Goal: Task Accomplishment & Management: Complete application form

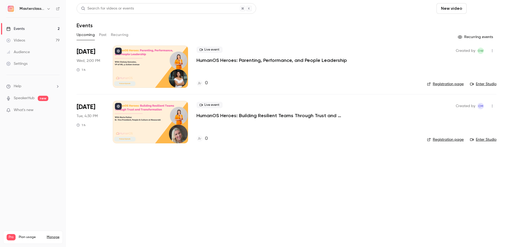
click at [397, 11] on button "Schedule" at bounding box center [483, 8] width 28 height 11
click at [397, 21] on div "One time event" at bounding box center [472, 22] width 40 height 5
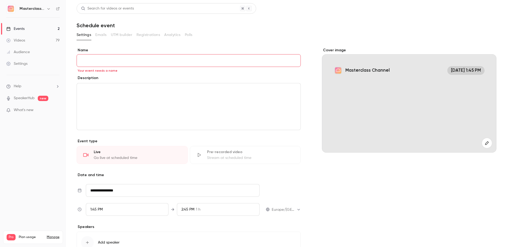
click at [100, 101] on div "editor" at bounding box center [189, 106] width 224 height 47
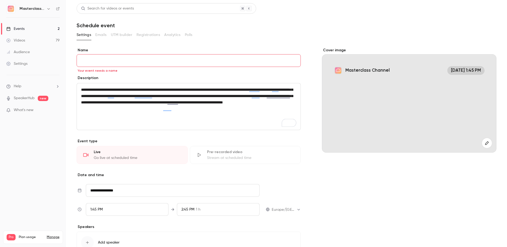
click at [140, 79] on div "Description" at bounding box center [189, 78] width 224 height 7
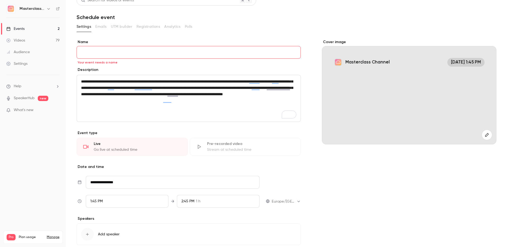
scroll to position [10, 0]
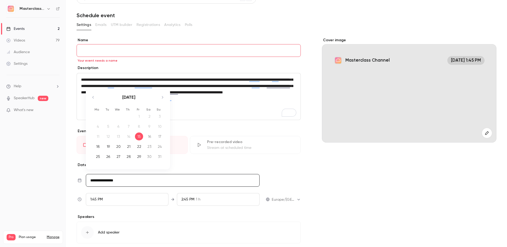
click at [112, 182] on input "**********" at bounding box center [173, 180] width 174 height 13
click at [162, 98] on icon "Move forward to switch to the next month." at bounding box center [162, 97] width 6 height 6
click at [93, 97] on icon "Move backward to switch to the previous month." at bounding box center [92, 97] width 1 height 2
click at [98, 113] on div "1" at bounding box center [98, 116] width 8 height 8
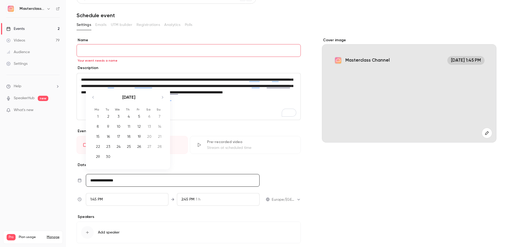
type input "**********"
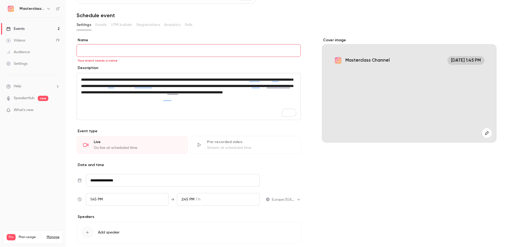
click at [115, 198] on div "1:45 PM" at bounding box center [127, 199] width 83 height 13
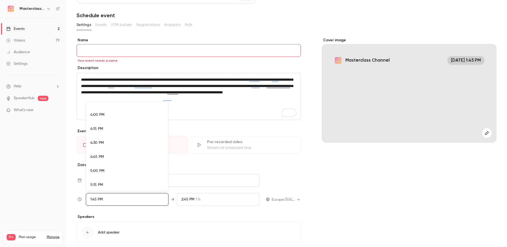
scroll to position [890, 0]
click at [96, 139] on li "4:30 PM" at bounding box center [127, 143] width 82 height 14
click at [289, 176] on div at bounding box center [253, 123] width 507 height 247
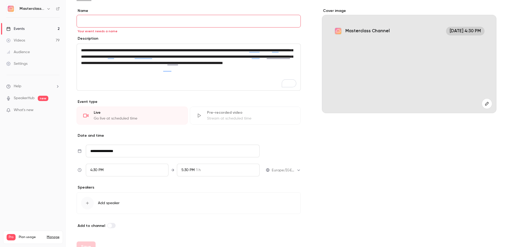
scroll to position [39, 0]
click at [92, 22] on input "Name" at bounding box center [189, 21] width 224 height 13
paste input "**********"
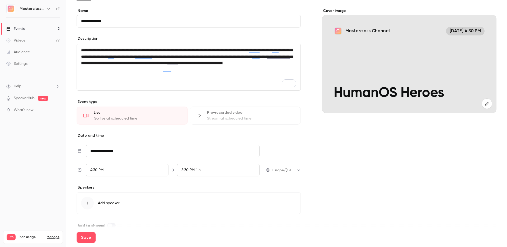
click at [118, 25] on input "**********" at bounding box center [189, 21] width 224 height 13
paste input "**********"
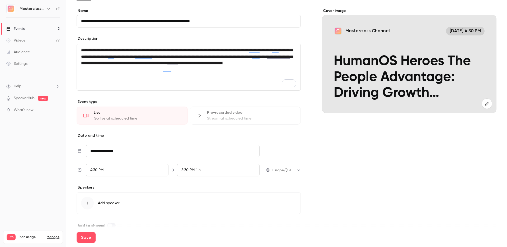
scroll to position [49, 0]
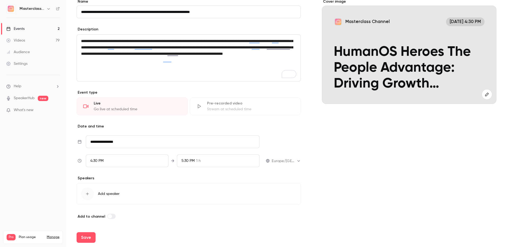
type input "**********"
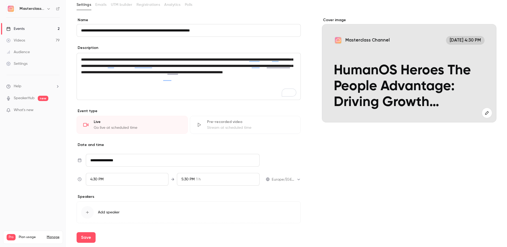
scroll to position [30, 0]
click at [397, 112] on icon "button" at bounding box center [486, 112] width 3 height 3
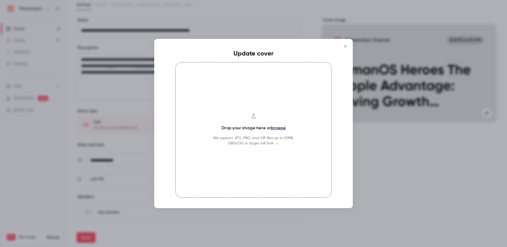
click at [269, 127] on h4 "Drop your image here or browse" at bounding box center [254, 128] width 64 height 6
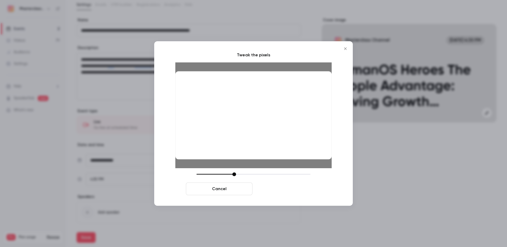
click at [289, 189] on button "Crop and save" at bounding box center [288, 188] width 67 height 13
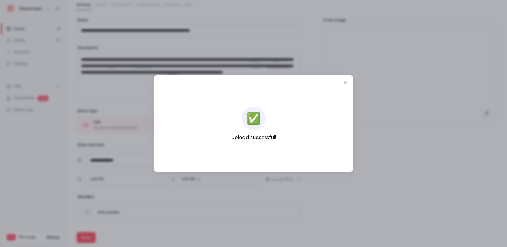
click at [346, 82] on icon "Close" at bounding box center [345, 82] width 2 height 2
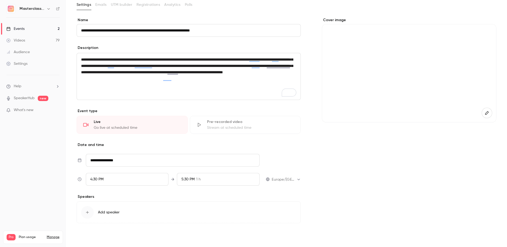
click at [94, 201] on button "Save" at bounding box center [86, 237] width 19 height 11
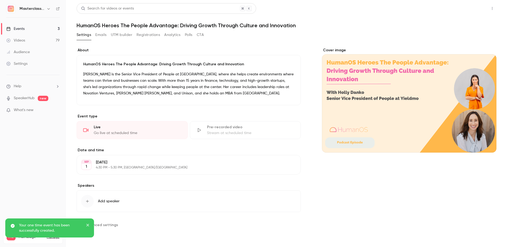
click at [397, 7] on button "Share" at bounding box center [473, 8] width 21 height 11
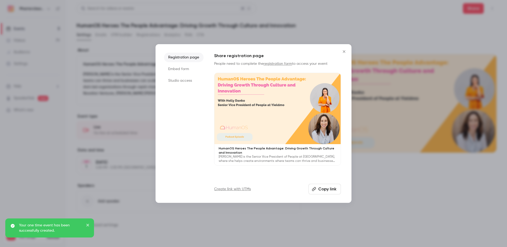
click at [318, 187] on button "Copy link" at bounding box center [325, 189] width 32 height 11
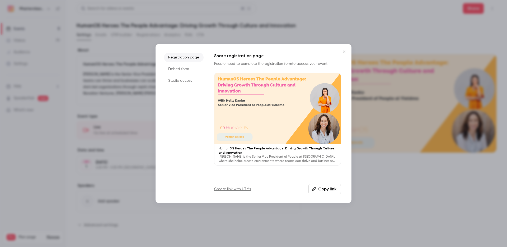
click at [343, 53] on icon "Close" at bounding box center [344, 51] width 6 height 4
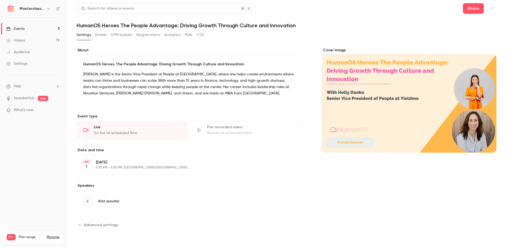
click at [17, 38] on link "Videos 79" at bounding box center [33, 41] width 66 height 12
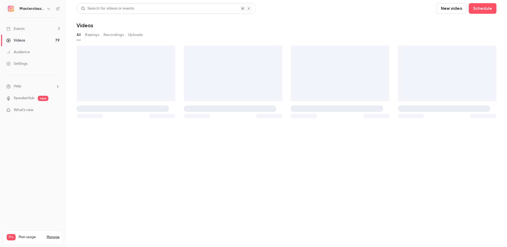
click at [17, 28] on div "Events" at bounding box center [15, 28] width 18 height 5
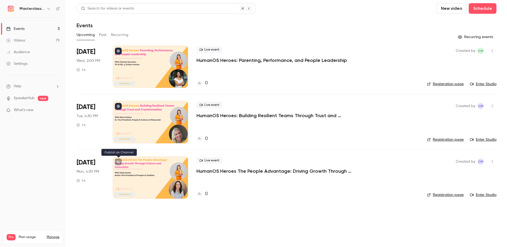
click at [120, 160] on button at bounding box center [118, 161] width 7 height 7
